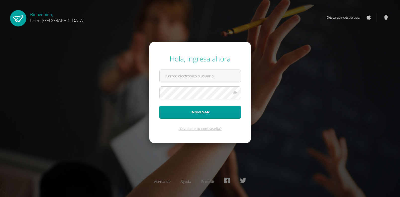
type input "julio.gonzalez@liceoguatemala.edu.gt"
click at [159, 106] on button "Ingresar" at bounding box center [200, 112] width 82 height 13
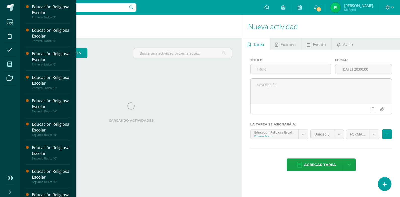
click at [11, 65] on icon at bounding box center [9, 64] width 5 height 5
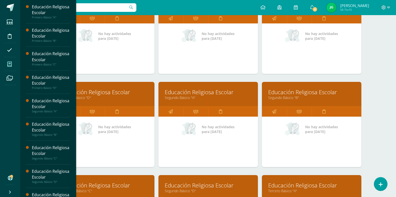
scroll to position [101, 0]
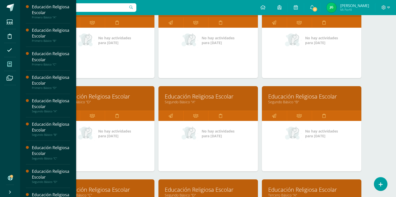
click at [280, 97] on link "Educación Religiosa Escolar" at bounding box center [311, 96] width 87 height 8
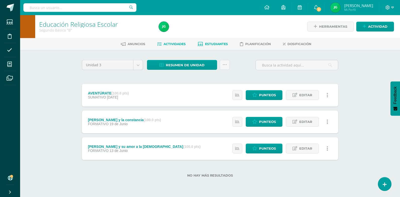
click at [215, 45] on span "Estudiantes" at bounding box center [216, 44] width 23 height 4
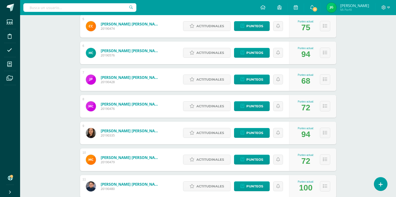
scroll to position [302, 0]
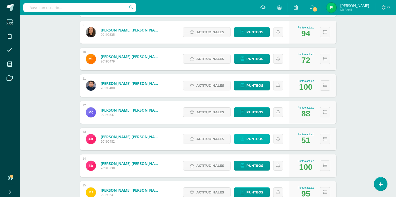
click at [253, 137] on span "Punteos" at bounding box center [255, 138] width 17 height 9
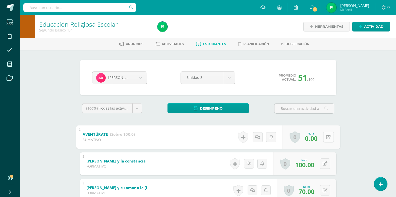
click at [327, 135] on icon at bounding box center [328, 136] width 5 height 4
type input "100"
click at [316, 138] on icon at bounding box center [315, 138] width 5 height 4
click at [180, 44] on span "Actividades" at bounding box center [173, 44] width 22 height 4
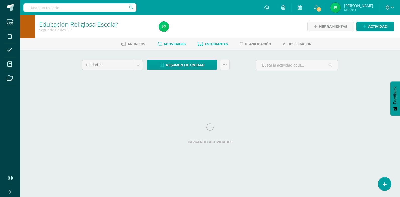
click at [215, 43] on span "Estudiantes" at bounding box center [216, 44] width 23 height 4
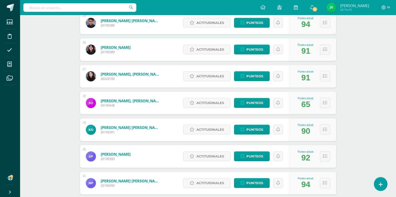
scroll to position [733, 0]
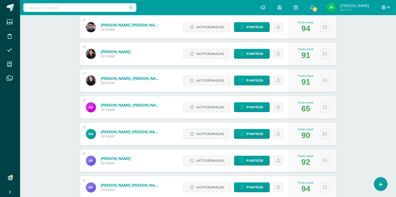
click at [388, 6] on icon at bounding box center [389, 7] width 3 height 5
click at [375, 35] on span "Cerrar sesión" at bounding box center [373, 34] width 23 height 5
